Goal: Transaction & Acquisition: Purchase product/service

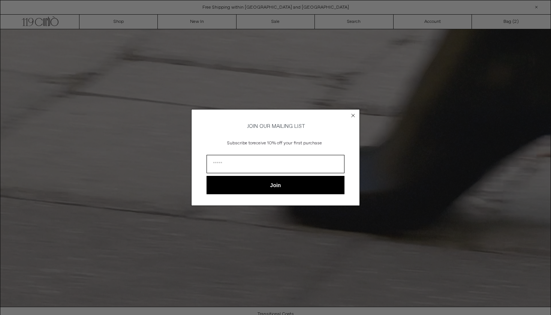
click at [354, 115] on icon "Close dialog" at bounding box center [352, 115] width 3 height 3
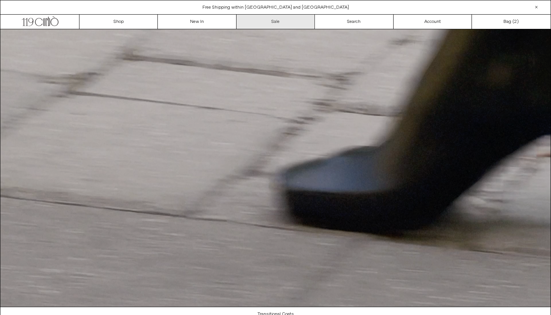
click at [288, 22] on link "Sale" at bounding box center [275, 22] width 78 height 14
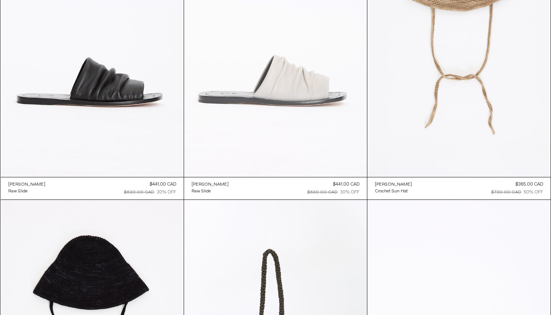
scroll to position [1032, 0]
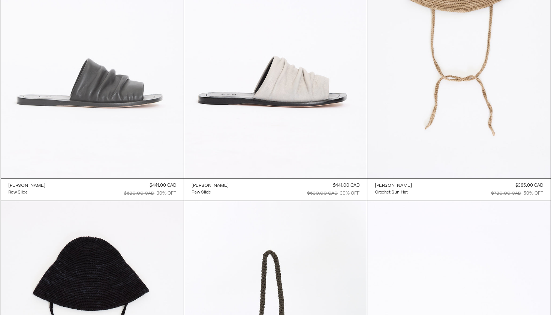
click at [154, 106] on at bounding box center [92, 41] width 183 height 274
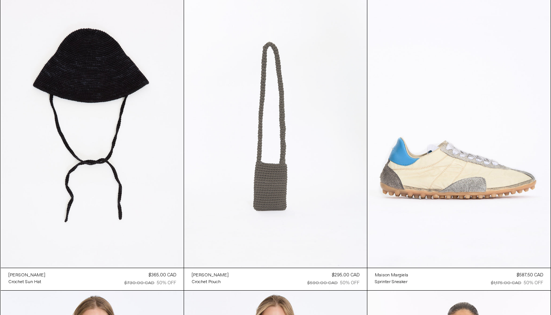
scroll to position [1244, 0]
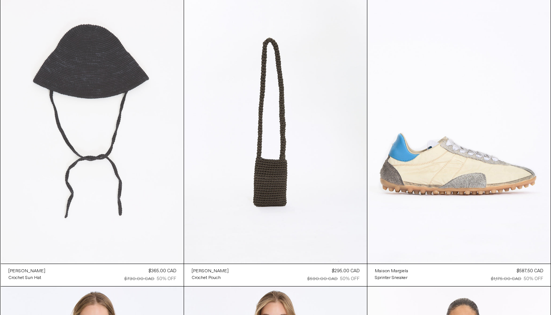
click at [136, 187] on at bounding box center [92, 126] width 183 height 274
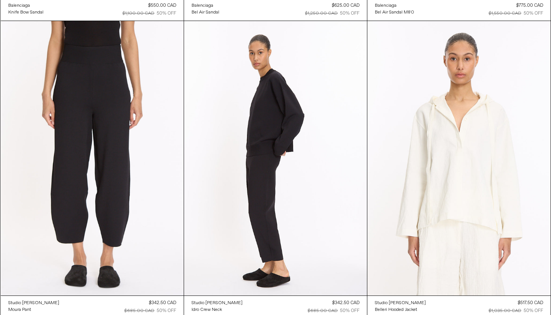
scroll to position [2103, 0]
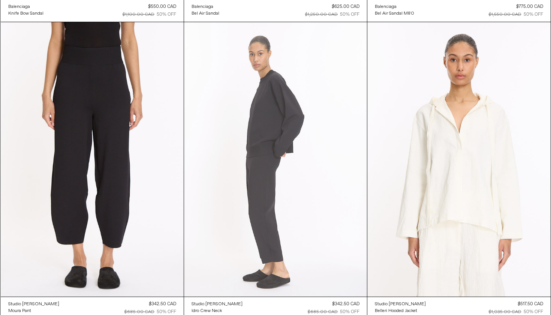
click at [322, 178] on at bounding box center [275, 159] width 183 height 274
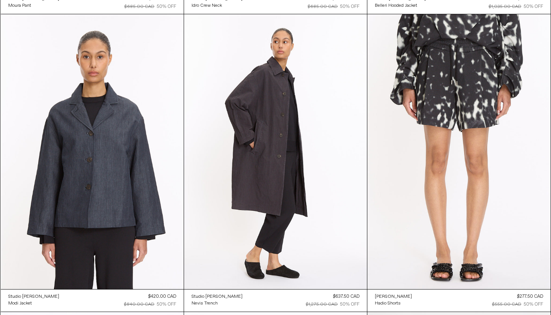
scroll to position [2408, 0]
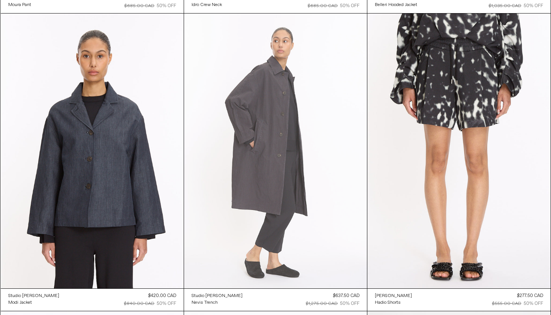
click at [305, 154] on at bounding box center [275, 150] width 183 height 274
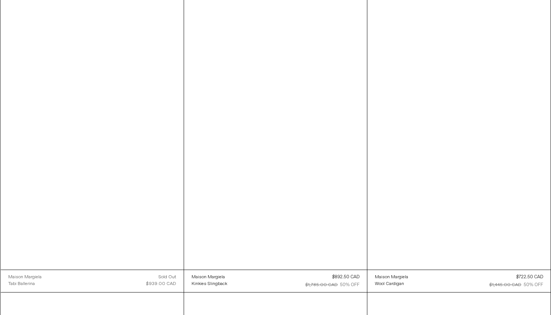
scroll to position [3022, 0]
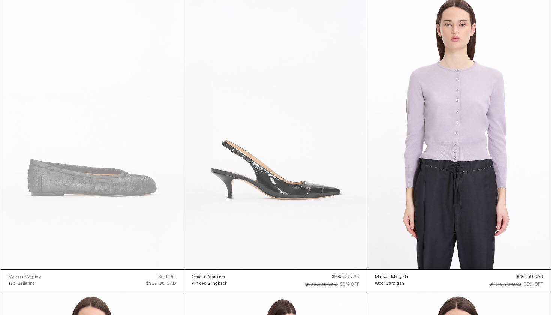
click at [260, 211] on at bounding box center [275, 131] width 183 height 274
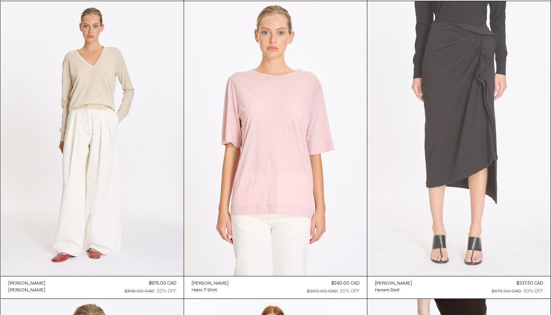
scroll to position [5986, 0]
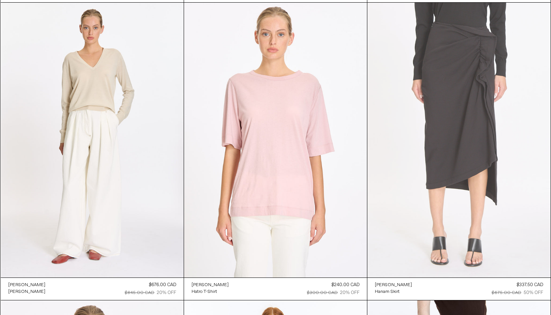
click at [408, 138] on at bounding box center [458, 140] width 183 height 275
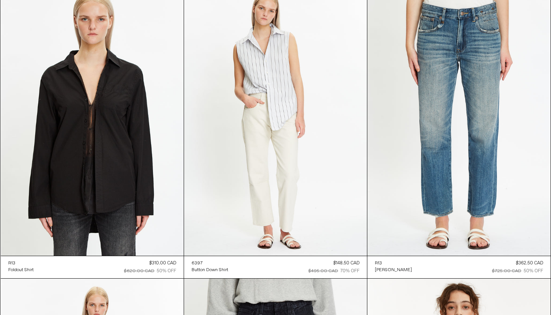
scroll to position [17307, 0]
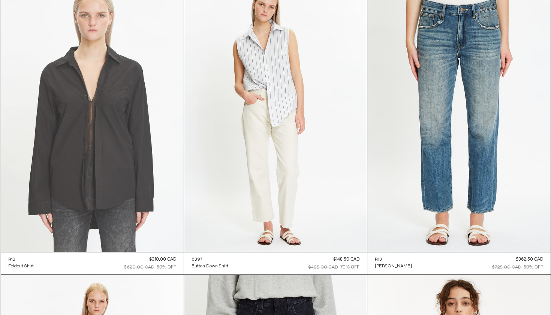
click at [75, 154] on at bounding box center [92, 115] width 183 height 274
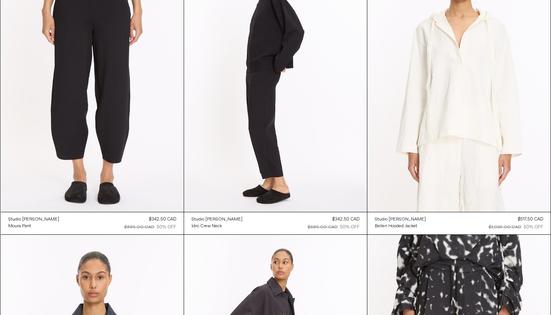
scroll to position [0, 0]
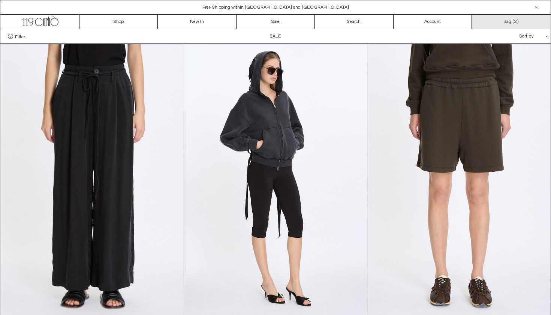
click at [514, 18] on link "Bag ( 2 )" at bounding box center [511, 22] width 78 height 14
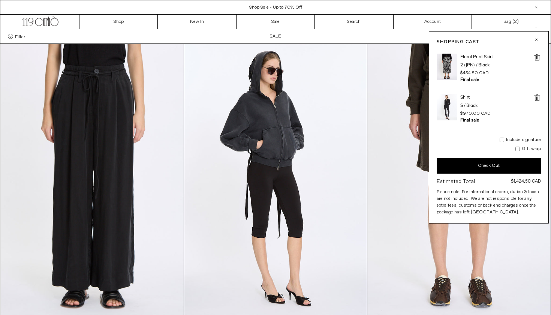
click at [537, 56] on span at bounding box center [536, 57] width 7 height 7
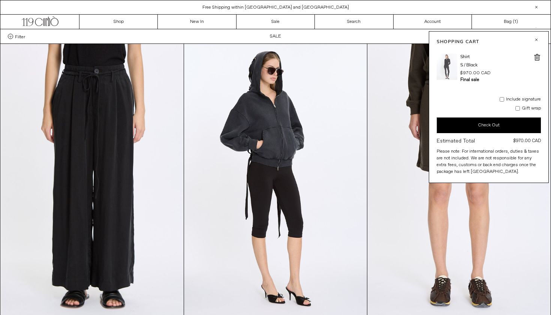
click at [447, 66] on img at bounding box center [446, 67] width 21 height 26
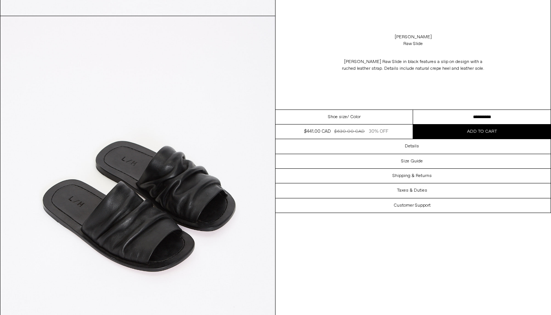
scroll to position [1060, 0]
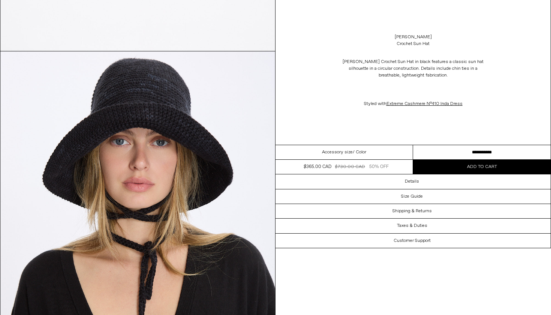
scroll to position [336, 0]
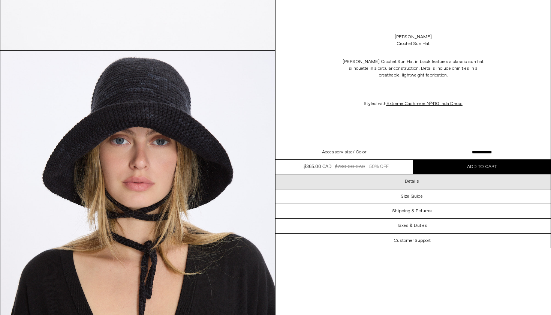
click at [367, 183] on div "Details" at bounding box center [412, 181] width 275 height 14
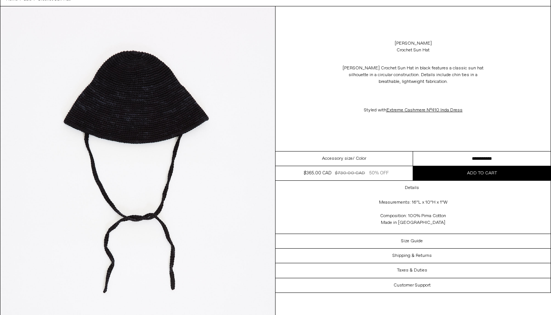
scroll to position [48, 0]
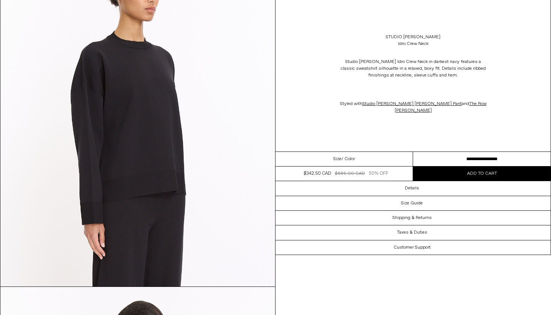
scroll to position [810, 0]
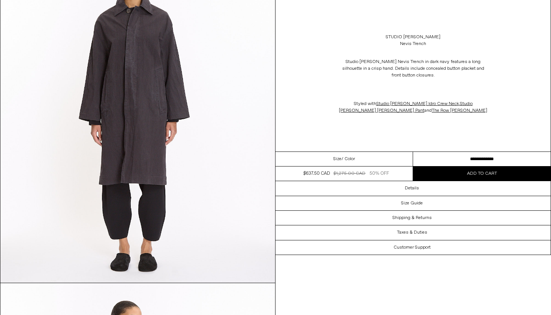
scroll to position [473, 0]
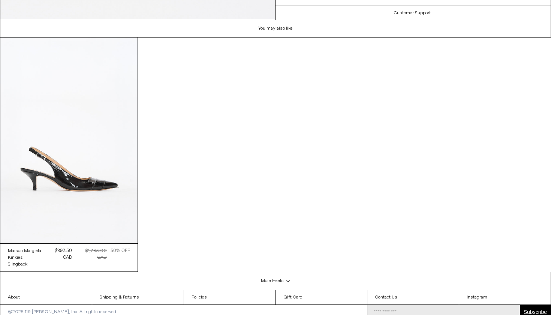
scroll to position [1745, 0]
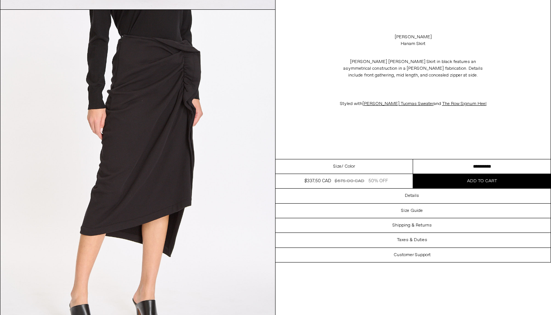
scroll to position [376, 0]
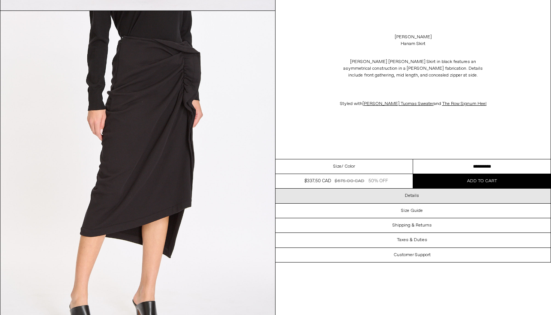
click at [379, 198] on div "Details" at bounding box center [412, 195] width 275 height 14
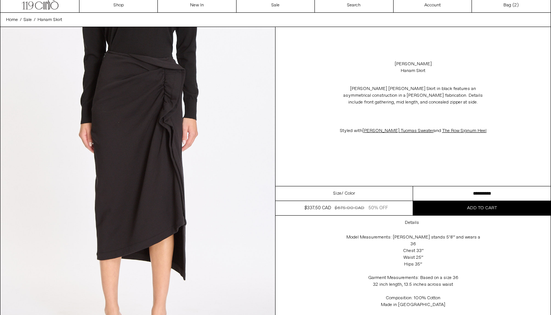
scroll to position [16, 0]
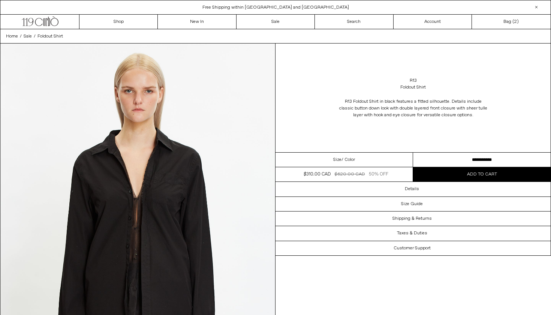
select select "**********"
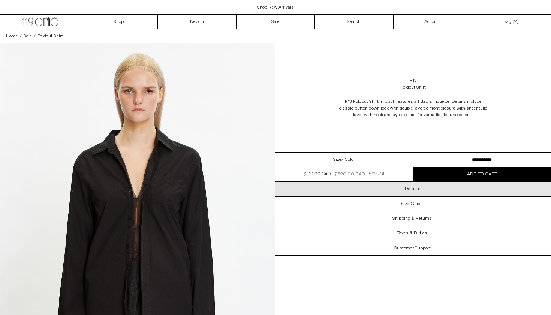
click at [367, 192] on div "Details" at bounding box center [412, 189] width 275 height 14
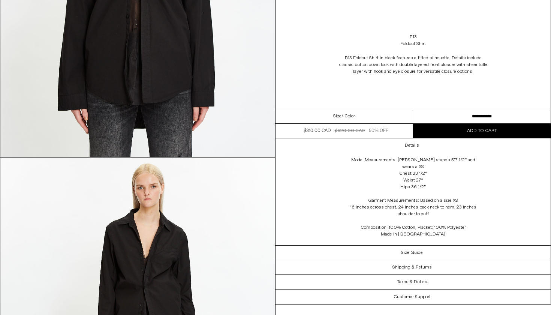
scroll to position [229, 0]
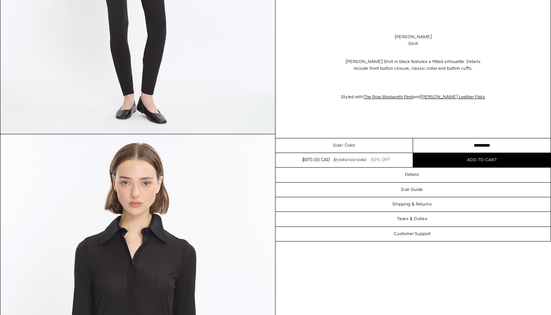
scroll to position [252, 0]
